Goal: Consume media (video, audio): Consume media (video, audio)

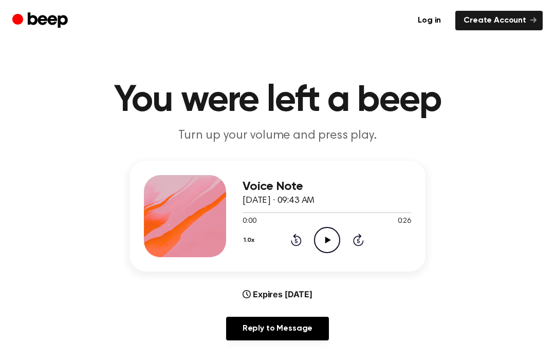
click at [176, 282] on div "Voice Note [DATE] · 09:43 AM 0:00 0:26 Your browser does not support the [objec…" at bounding box center [277, 255] width 530 height 188
click at [179, 223] on div at bounding box center [185, 216] width 82 height 82
click at [319, 234] on icon "Play Audio" at bounding box center [327, 240] width 26 height 26
click at [324, 238] on icon "Play Audio" at bounding box center [327, 240] width 26 height 26
click at [360, 245] on icon "Skip 5 seconds" at bounding box center [358, 239] width 11 height 13
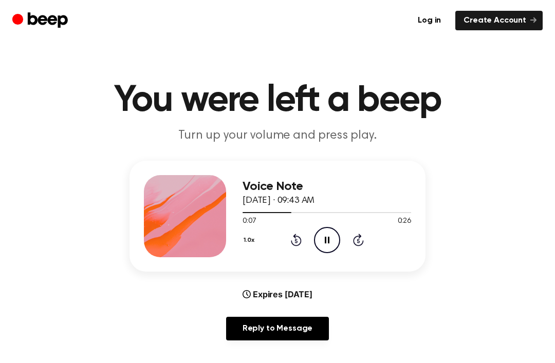
click at [350, 235] on div "1.0x Rewind 5 seconds Pause Audio Skip 5 seconds" at bounding box center [327, 240] width 169 height 26
click at [356, 239] on icon "Skip 5 seconds" at bounding box center [358, 239] width 11 height 13
click at [355, 239] on icon "Skip 5 seconds" at bounding box center [358, 239] width 11 height 13
click at [318, 243] on icon "Play Audio" at bounding box center [327, 240] width 26 height 26
click at [303, 231] on div "1.0x Rewind 5 seconds Pause Audio Skip 5 seconds" at bounding box center [327, 240] width 169 height 26
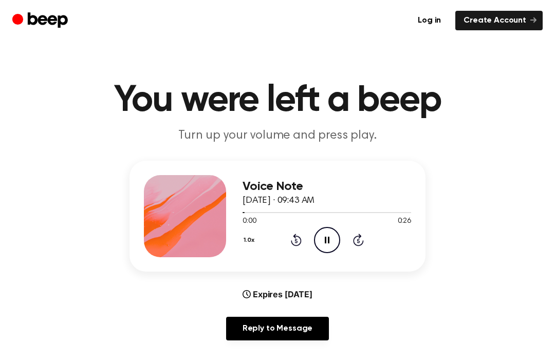
click at [303, 231] on div "1.0x Rewind 5 seconds Pause Audio Skip 5 seconds" at bounding box center [327, 240] width 169 height 26
click at [283, 250] on div "1.0x Rewind 5 seconds Pause Audio Skip 5 seconds" at bounding box center [327, 240] width 169 height 26
click at [293, 246] on icon "Rewind 5 seconds" at bounding box center [295, 239] width 11 height 13
click at [292, 237] on icon "Rewind 5 seconds" at bounding box center [295, 239] width 11 height 13
click at [297, 240] on icon at bounding box center [295, 241] width 3 height 4
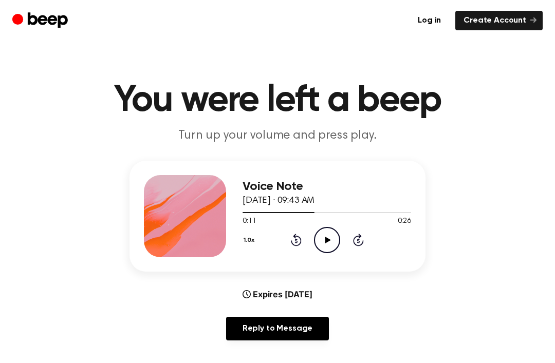
click at [296, 246] on icon at bounding box center [296, 240] width 11 height 12
click at [296, 236] on icon at bounding box center [296, 240] width 11 height 12
click at [290, 245] on icon "Rewind 5 seconds" at bounding box center [295, 239] width 11 height 13
click at [322, 246] on icon "Play Audio" at bounding box center [327, 240] width 26 height 26
click at [327, 246] on icon "Play Audio" at bounding box center [327, 240] width 26 height 26
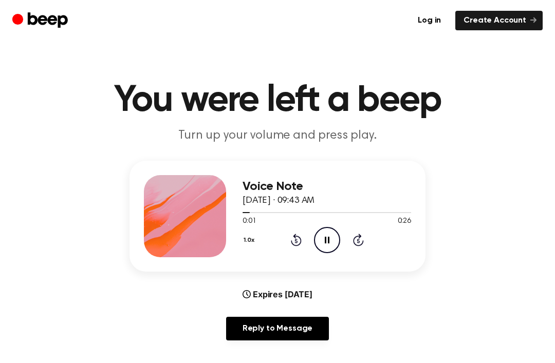
click at [311, 232] on div "1.0x Rewind 5 seconds Pause Audio Skip 5 seconds" at bounding box center [327, 240] width 169 height 26
click at [327, 238] on icon "Pause Audio" at bounding box center [327, 240] width 26 height 26
click at [366, 240] on div "1.0x Rewind 5 seconds Play Audio Skip 5 seconds" at bounding box center [327, 240] width 169 height 26
click at [364, 242] on div "1.0x Rewind 5 seconds Play Audio Skip 5 seconds" at bounding box center [327, 240] width 169 height 26
click at [353, 240] on icon "Skip 5 seconds" at bounding box center [358, 239] width 11 height 13
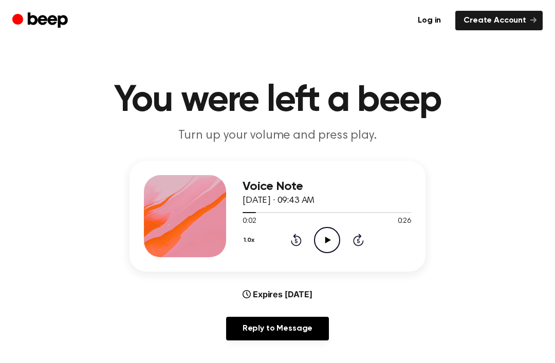
click at [353, 239] on icon "Skip 5 seconds" at bounding box center [358, 239] width 11 height 13
click at [348, 239] on div "1.0x Rewind 5 seconds Play Audio Skip 5 seconds" at bounding box center [327, 240] width 169 height 26
click at [347, 239] on div "1.0x Rewind 5 seconds Play Audio Skip 5 seconds" at bounding box center [327, 240] width 169 height 26
click at [354, 244] on icon at bounding box center [358, 240] width 11 height 12
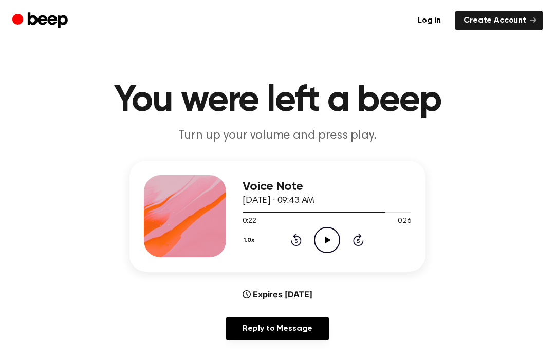
click at [356, 239] on icon "Skip 5 seconds" at bounding box center [358, 239] width 11 height 13
click at [358, 239] on icon at bounding box center [358, 241] width 3 height 4
click at [316, 237] on icon "Play Audio" at bounding box center [327, 240] width 26 height 26
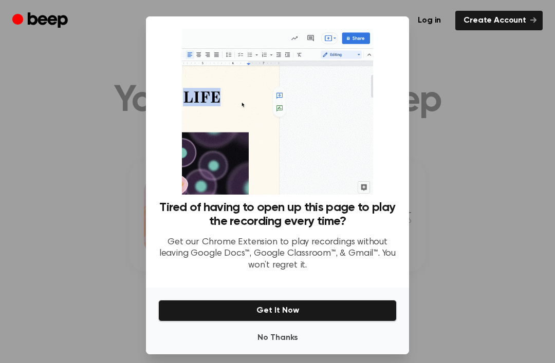
click at [241, 317] on button "Get It Now" at bounding box center [277, 311] width 238 height 22
